Goal: Task Accomplishment & Management: Manage account settings

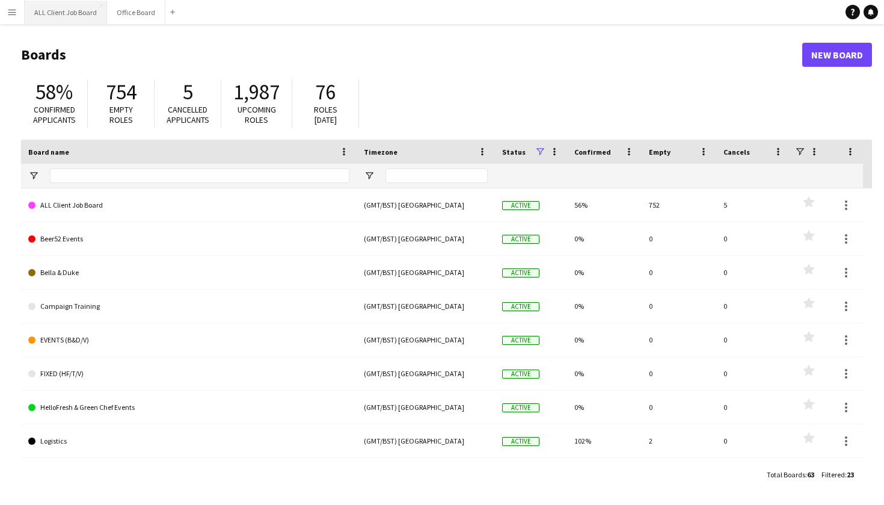
click at [69, 17] on button "ALL Client Job Board Close" at bounding box center [66, 12] width 82 height 23
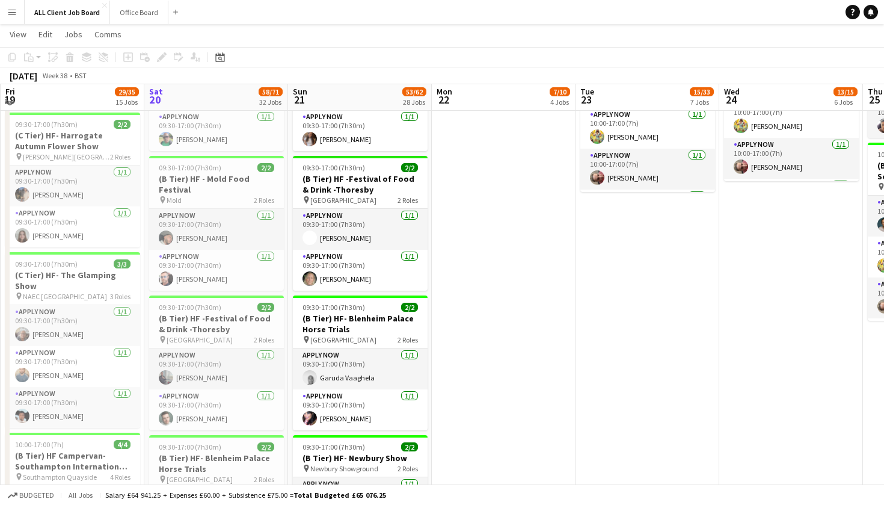
scroll to position [907, 0]
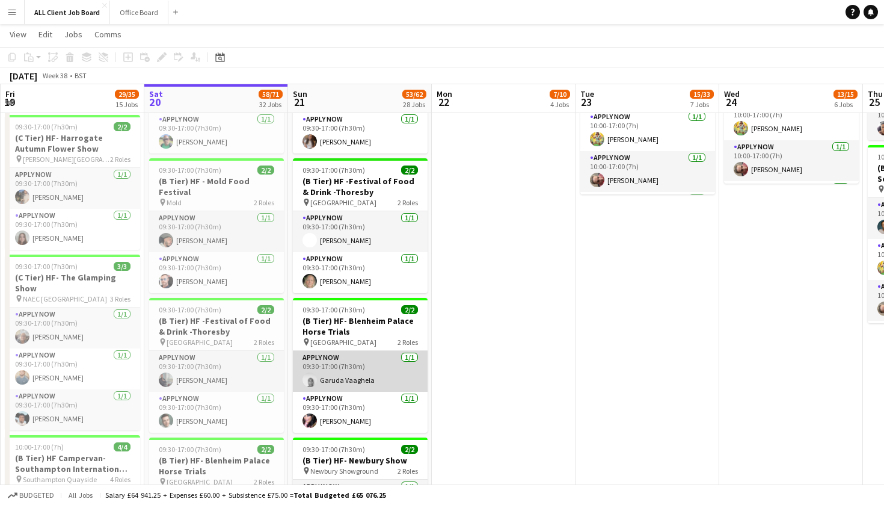
click at [369, 372] on app-card-role "APPLY NOW [DATE] 09:30-17:00 (7h30m) Garuda Vaaghela" at bounding box center [360, 371] width 135 height 41
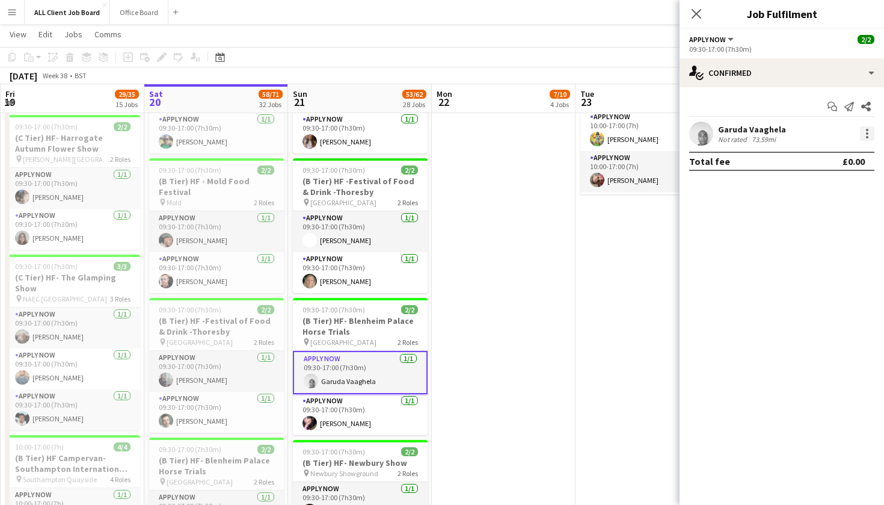
click at [865, 137] on div at bounding box center [867, 133] width 14 height 14
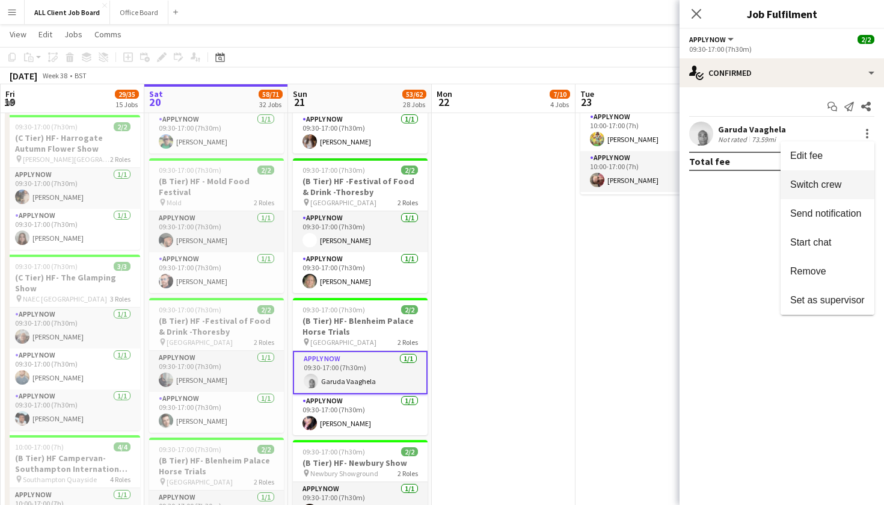
click at [823, 183] on span "Switch crew" at bounding box center [815, 184] width 51 height 10
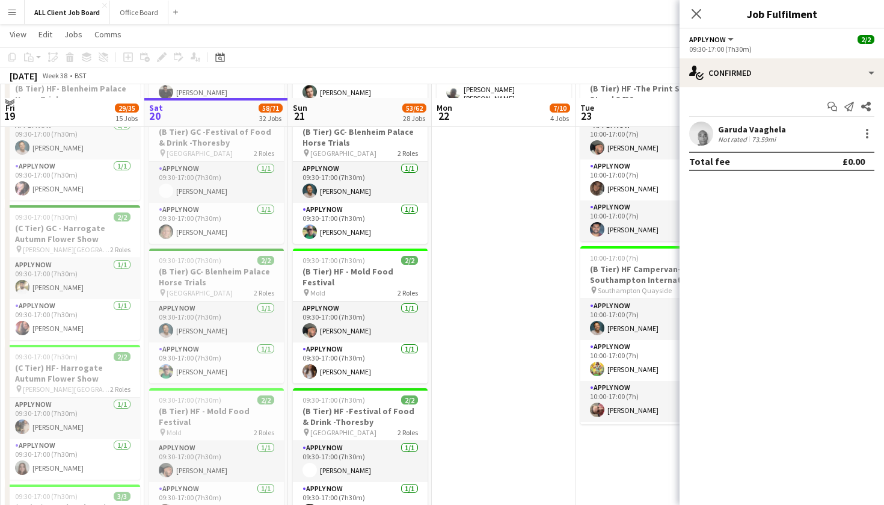
scroll to position [692, 0]
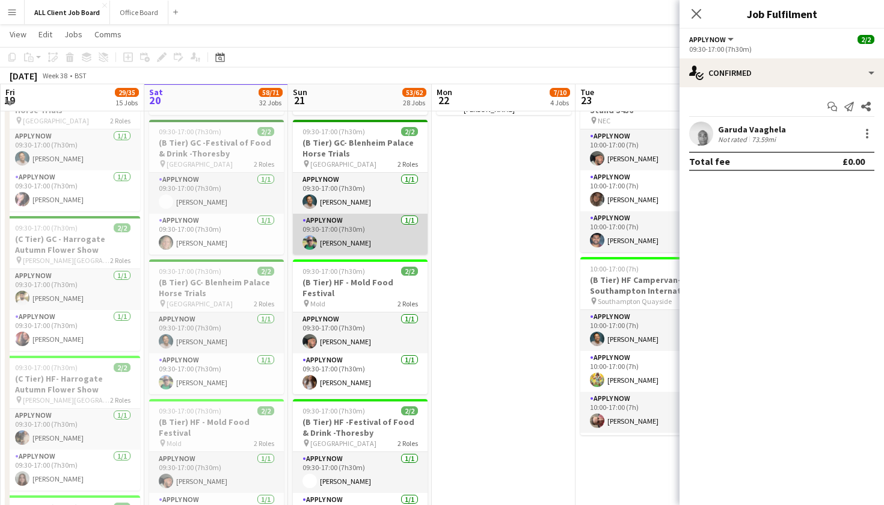
click at [382, 239] on app-card-role "APPLY NOW [DATE] 09:30-17:00 (7h30m) [PERSON_NAME]" at bounding box center [360, 234] width 135 height 41
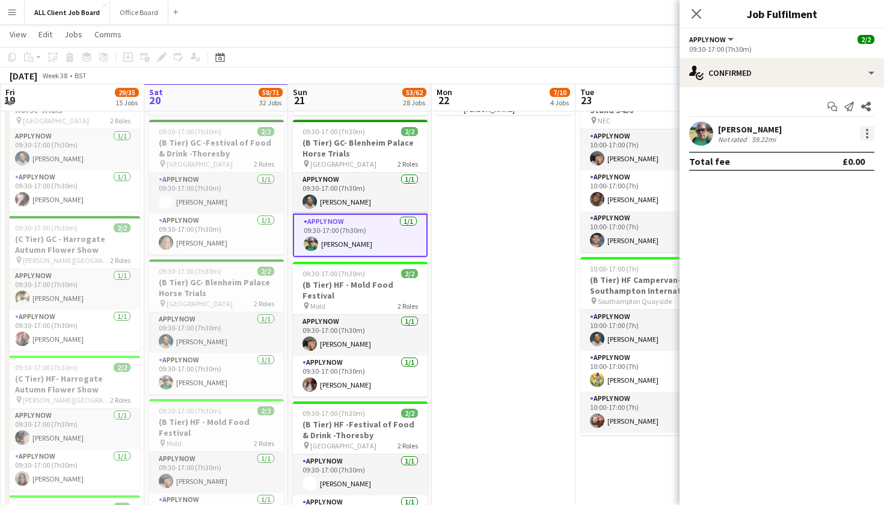
click at [873, 132] on div at bounding box center [867, 133] width 14 height 14
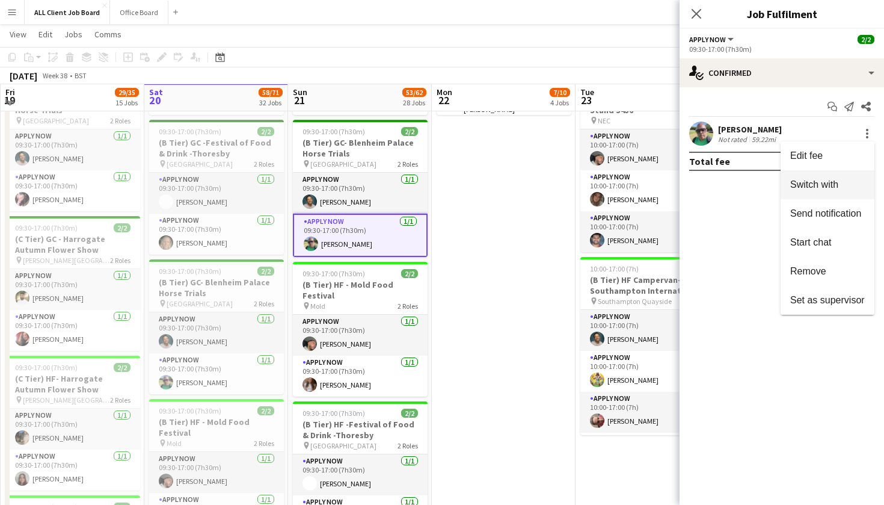
click at [821, 180] on span "Switch with" at bounding box center [814, 184] width 48 height 10
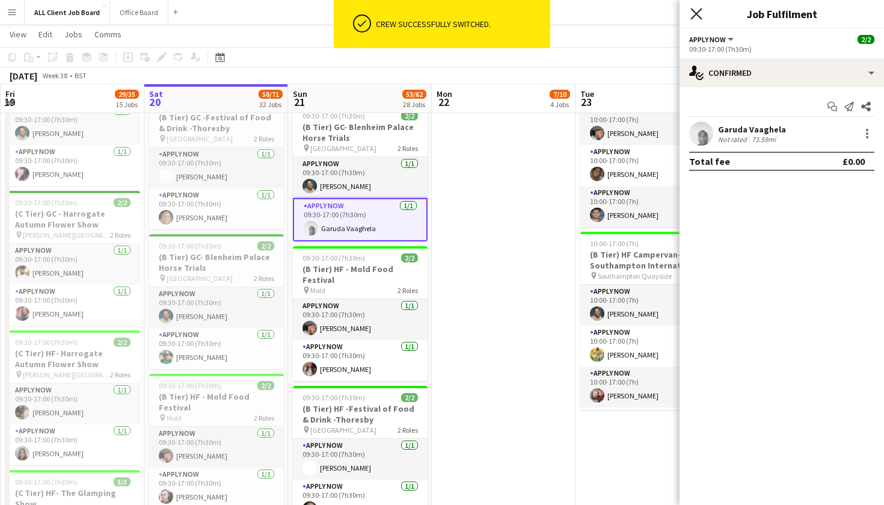
click at [700, 16] on icon "Close pop-in" at bounding box center [696, 13] width 11 height 11
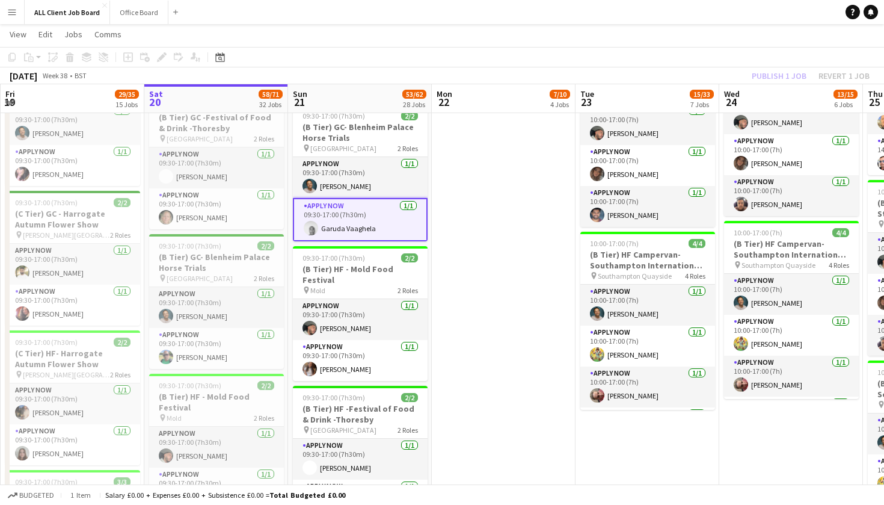
click at [720, 57] on app-toolbar "Copy Paste Paste Command V Paste with crew Command Shift V Paste linked Job [GE…" at bounding box center [442, 57] width 884 height 20
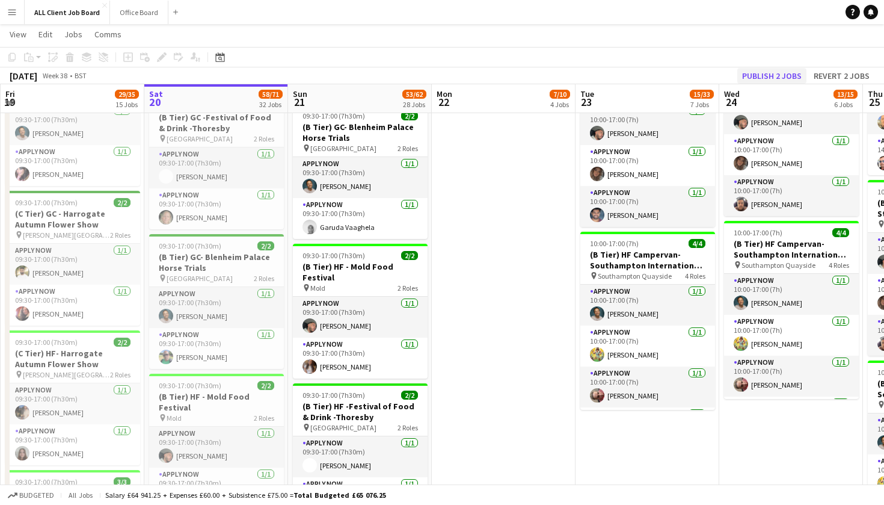
click at [760, 73] on button "Publish 2 jobs" at bounding box center [772, 76] width 69 height 16
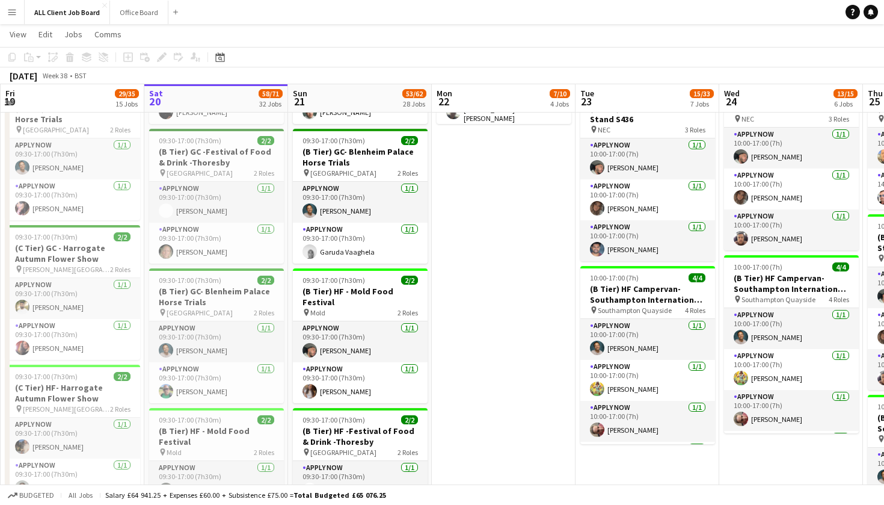
scroll to position [644, 0]
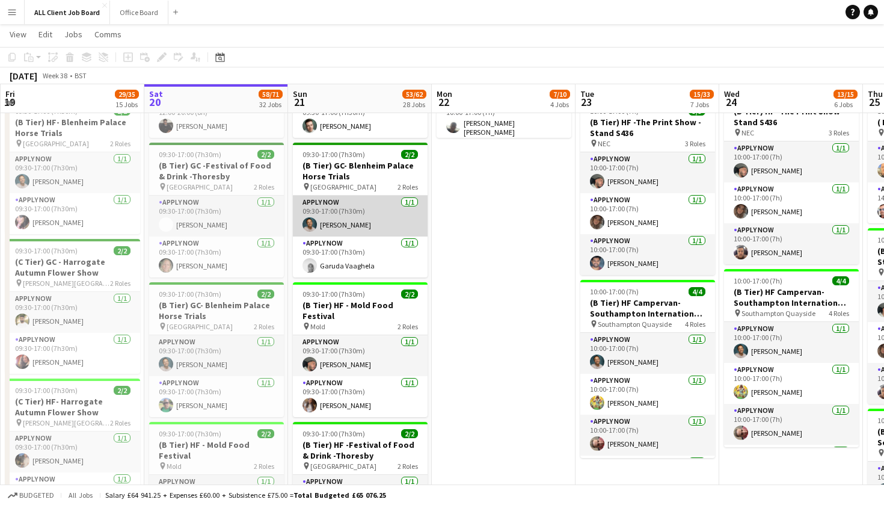
click at [341, 225] on app-card-role "APPLY NOW [DATE] 09:30-17:00 (7h30m) [PERSON_NAME]" at bounding box center [360, 216] width 135 height 41
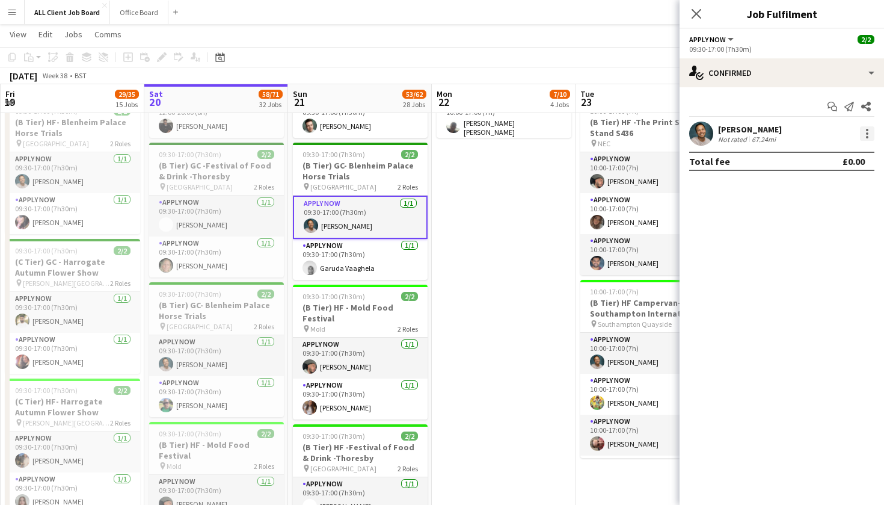
click at [863, 135] on div at bounding box center [867, 133] width 14 height 14
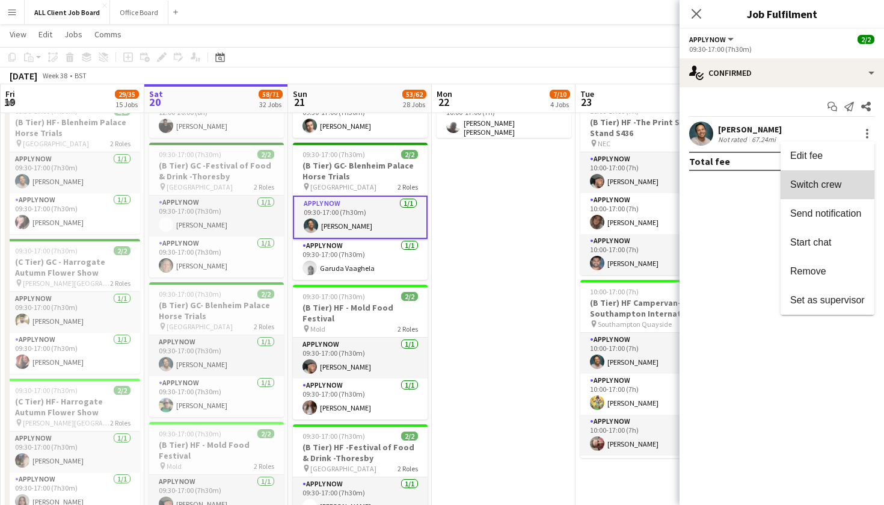
click at [818, 183] on span "Switch crew" at bounding box center [815, 184] width 51 height 10
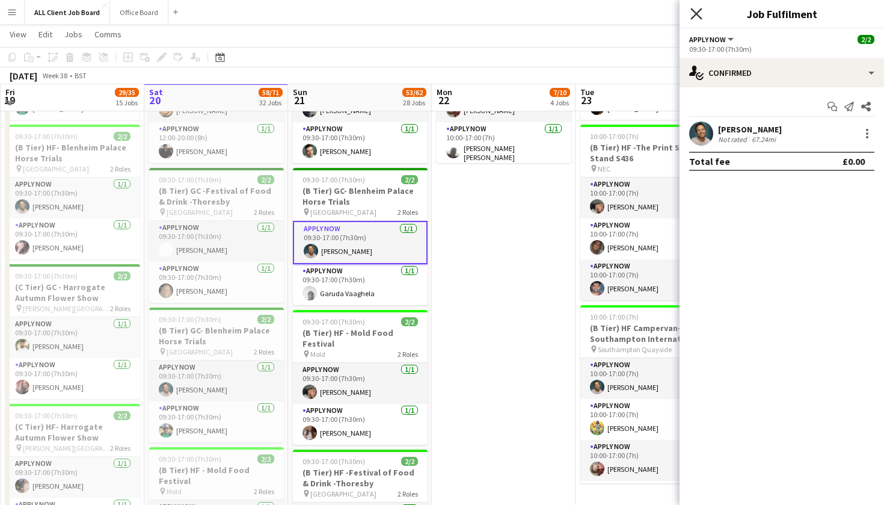
click at [697, 16] on icon "Close pop-in" at bounding box center [696, 13] width 11 height 11
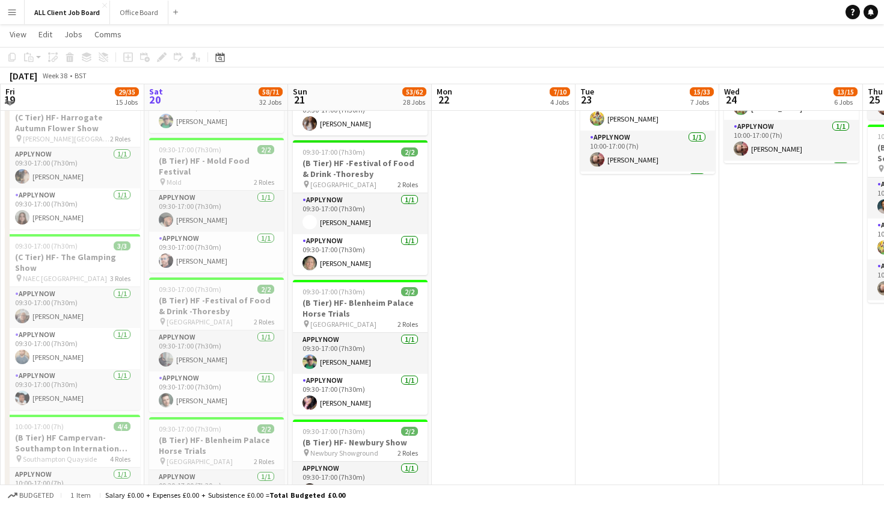
scroll to position [952, 0]
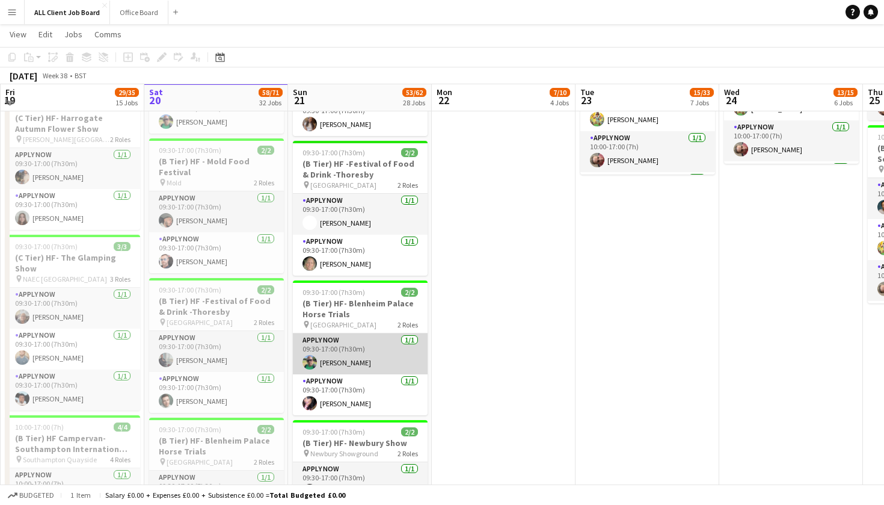
click at [404, 350] on app-card-role "APPLY NOW [DATE] 09:30-17:00 (7h30m) [PERSON_NAME]" at bounding box center [360, 353] width 135 height 41
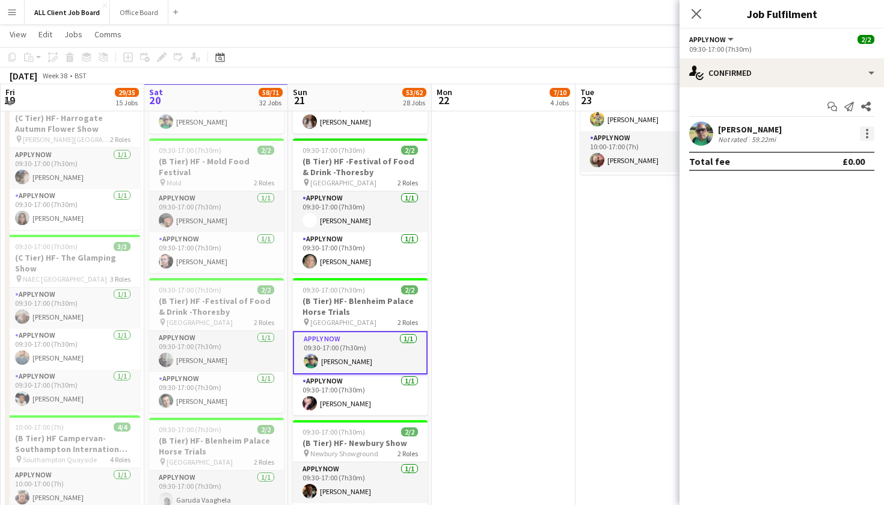
click at [864, 134] on div at bounding box center [867, 133] width 14 height 14
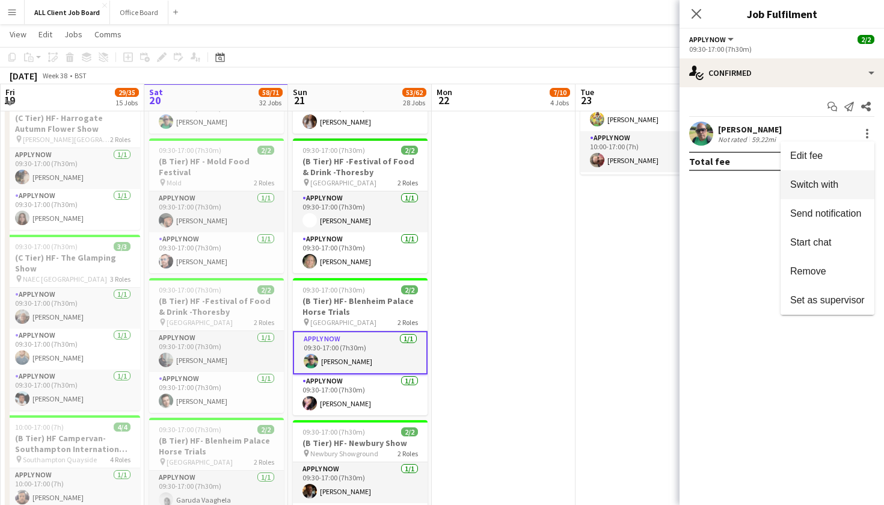
click at [835, 188] on span "Switch with" at bounding box center [814, 184] width 48 height 10
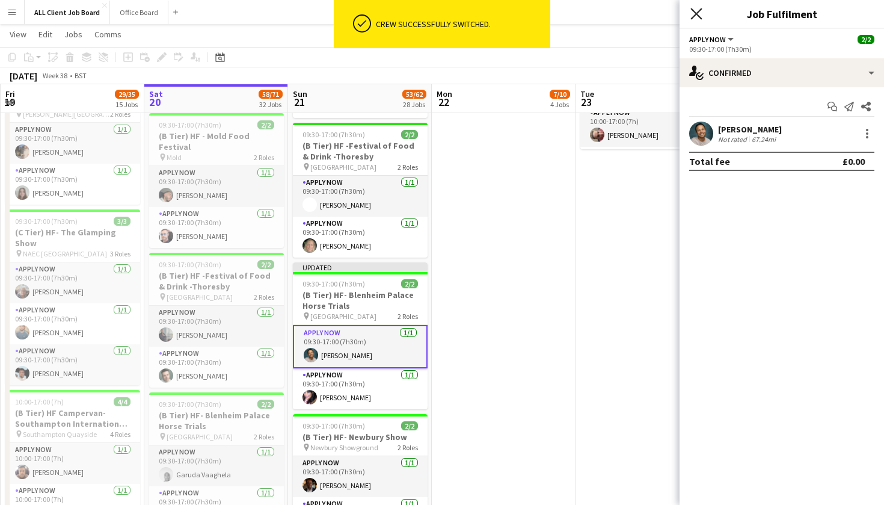
click at [701, 12] on icon "Close pop-in" at bounding box center [696, 13] width 11 height 11
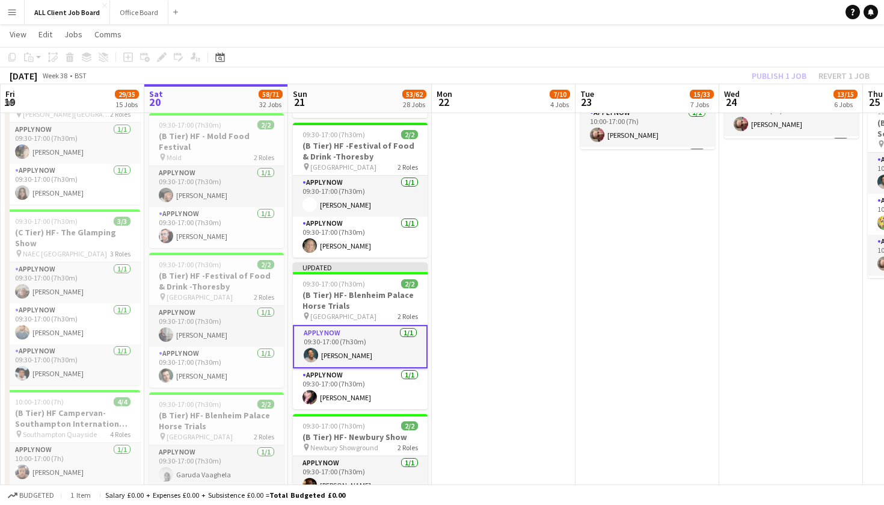
click at [710, 53] on app-toolbar "Copy Paste Paste Command V Paste with crew Command Shift V Paste linked Job [GE…" at bounding box center [442, 57] width 884 height 20
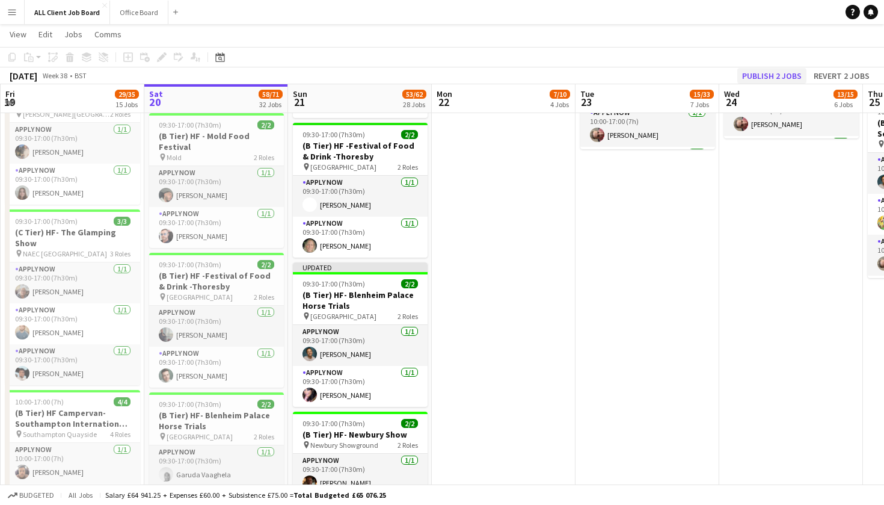
click at [760, 76] on button "Publish 2 jobs" at bounding box center [772, 76] width 69 height 16
